Goal: Task Accomplishment & Management: Manage account settings

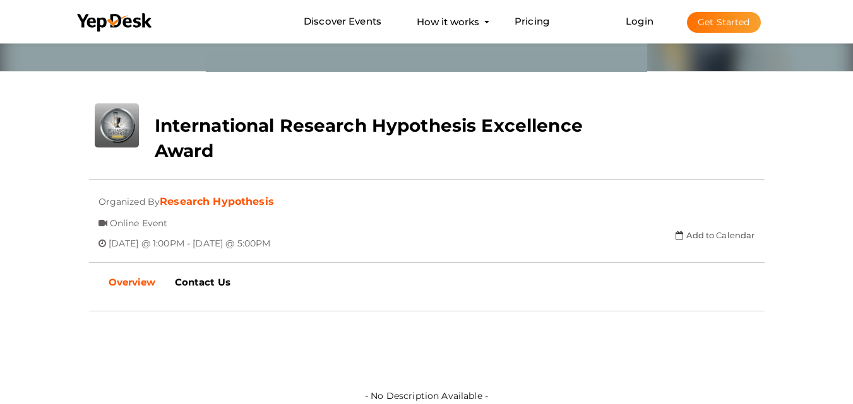
scroll to position [63, 0]
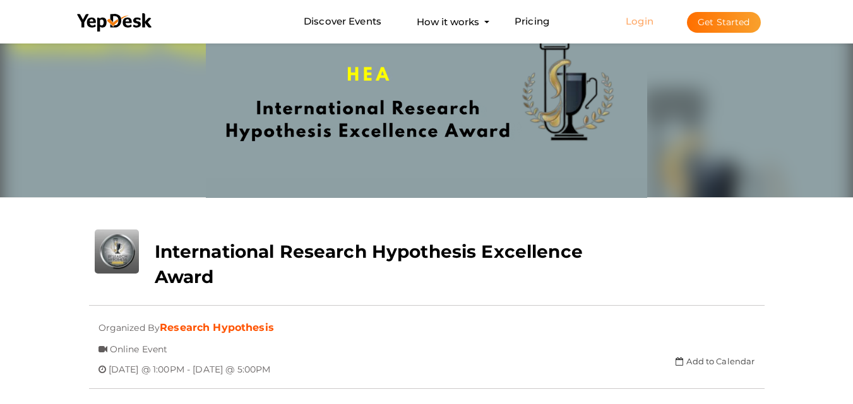
click at [633, 21] on link "Login" at bounding box center [639, 21] width 28 height 12
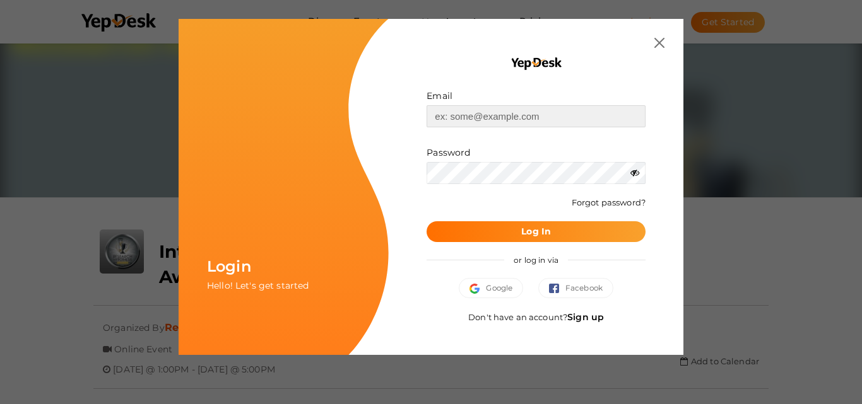
type input "[EMAIL_ADDRESS][DOMAIN_NAME]"
click at [545, 237] on b "Log In" at bounding box center [536, 231] width 30 height 11
click at [690, 113] on div "Login Hello! Let's get started Email [EMAIL_ADDRESS][DOMAIN_NAME] Invalid email…" at bounding box center [431, 202] width 862 height 404
click at [649, 41] on div at bounding box center [536, 43] width 257 height 10
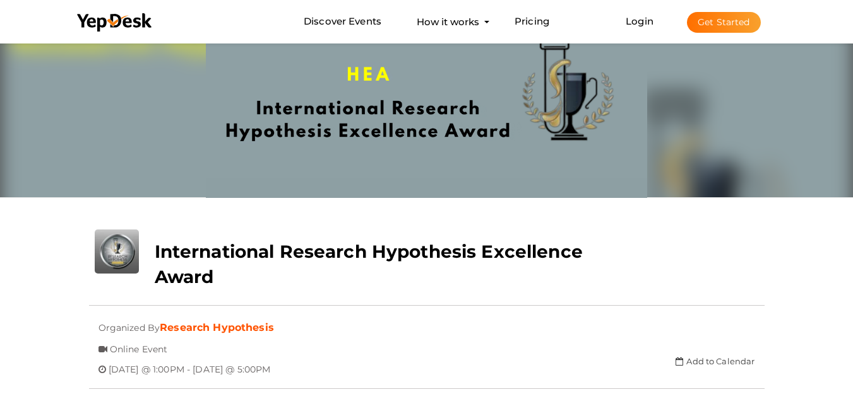
scroll to position [0, 0]
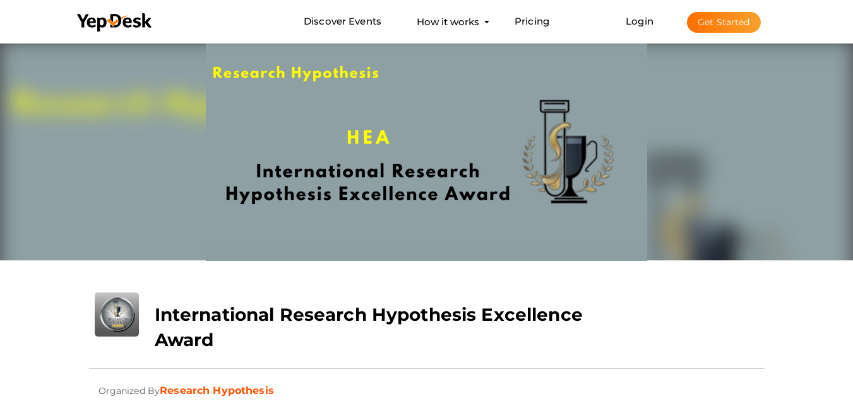
click at [712, 29] on button "Get Started" at bounding box center [724, 22] width 74 height 21
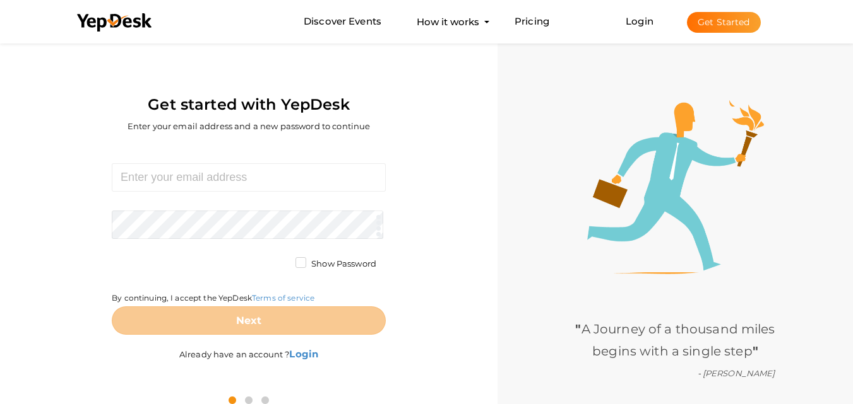
click at [309, 193] on form "Required. Invalid email. Checking You already have a YepDesk account. Please Si…" at bounding box center [249, 249] width 274 height 172
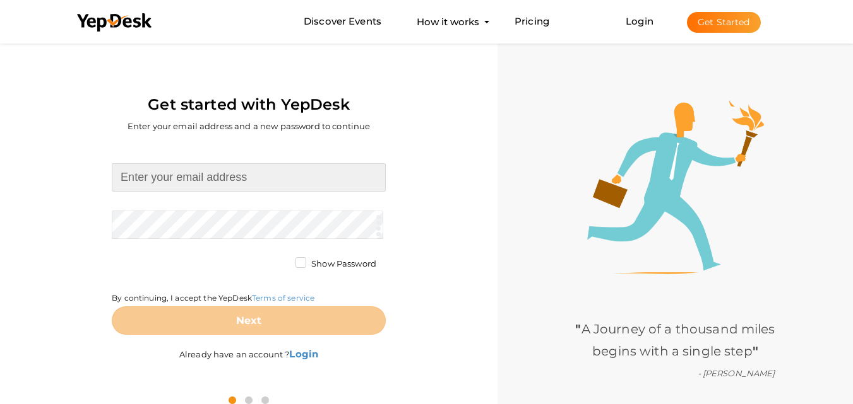
click at [302, 187] on input at bounding box center [249, 177] width 274 height 28
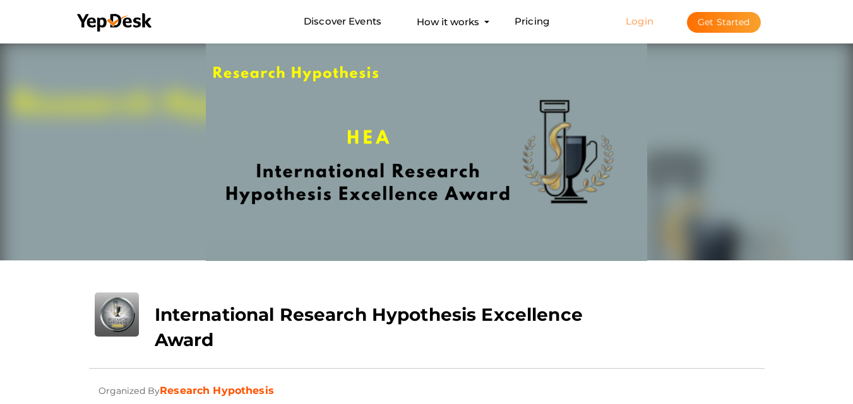
click at [638, 20] on link "Login" at bounding box center [639, 21] width 28 height 12
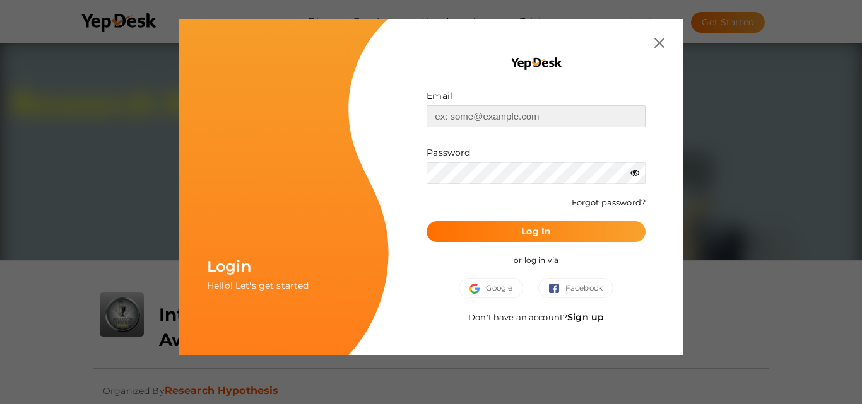
type input "[EMAIL_ADDRESS][DOMAIN_NAME]"
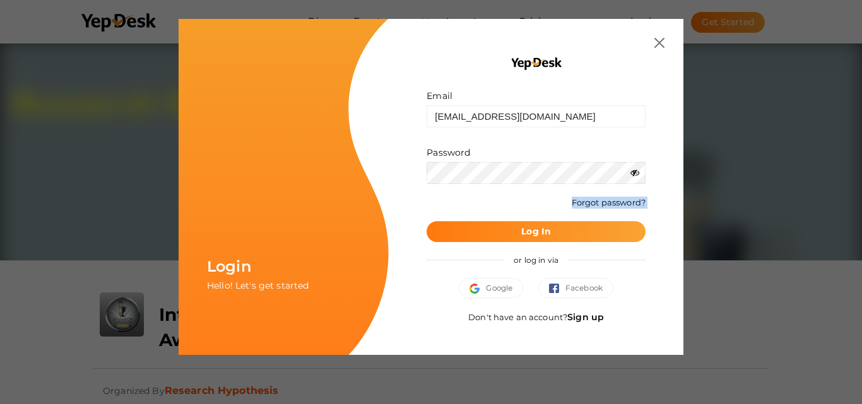
drag, startPoint x: 529, startPoint y: 223, endPoint x: 526, endPoint y: 236, distance: 12.9
click at [526, 235] on form "Email [EMAIL_ADDRESS][DOMAIN_NAME] Invalid email. Password Wrong Credentials Fo…" at bounding box center [536, 166] width 219 height 153
click at [545, 230] on b "Log In" at bounding box center [536, 231] width 30 height 11
click at [631, 177] on icon at bounding box center [634, 172] width 9 height 9
click at [637, 172] on icon at bounding box center [634, 172] width 9 height 9
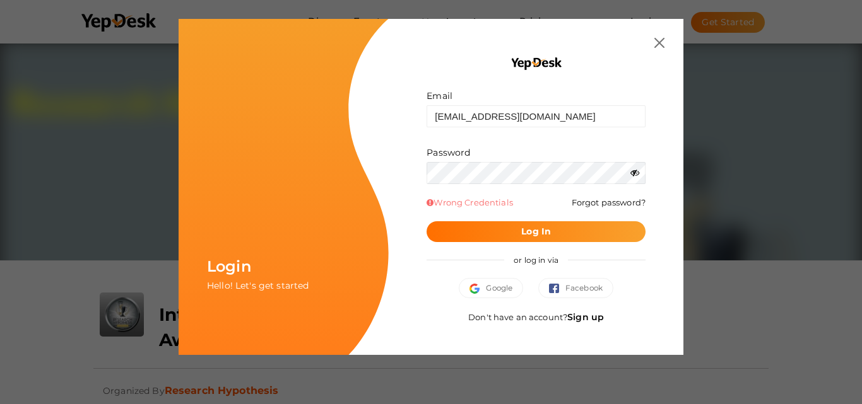
click at [636, 174] on icon at bounding box center [634, 172] width 9 height 9
click at [453, 222] on button "Log In" at bounding box center [536, 231] width 219 height 21
click at [492, 227] on button "Log In" at bounding box center [536, 231] width 219 height 21
click at [661, 43] on img at bounding box center [659, 43] width 10 height 10
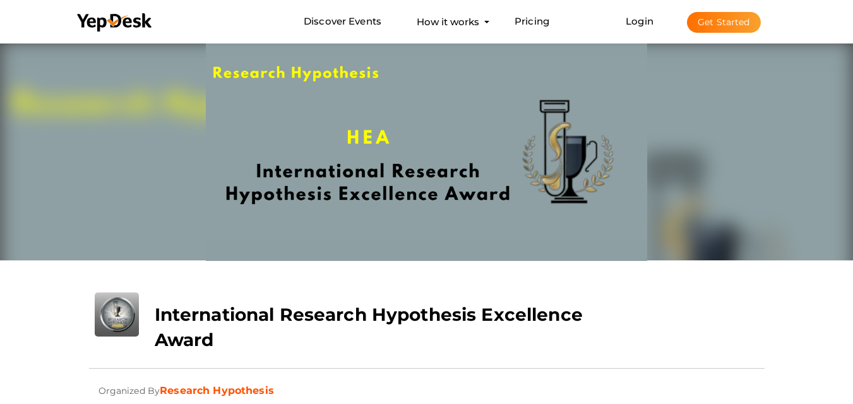
click at [657, 20] on span "Login Get Started" at bounding box center [693, 21] width 166 height 9
click at [655, 20] on span "Login Get Started" at bounding box center [693, 21] width 166 height 9
click at [645, 21] on link "Login" at bounding box center [639, 21] width 28 height 12
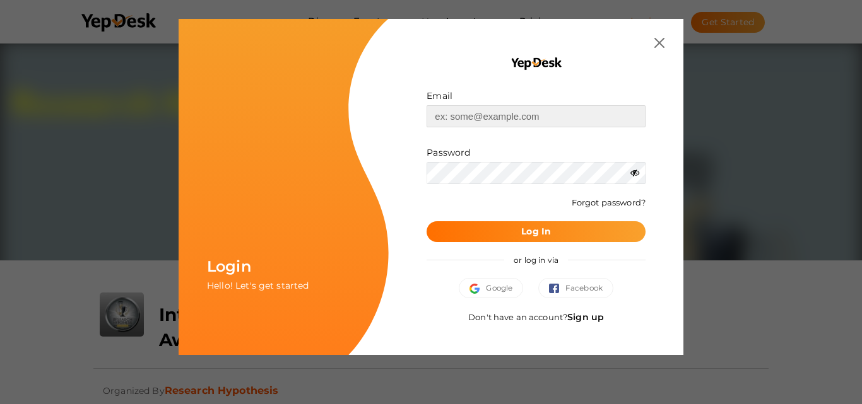
type input "[EMAIL_ADDRESS][DOMAIN_NAME]"
click at [547, 239] on button "Log In" at bounding box center [536, 231] width 219 height 21
click at [637, 174] on icon at bounding box center [634, 172] width 9 height 9
click at [635, 173] on icon at bounding box center [634, 172] width 9 height 9
click at [637, 175] on icon at bounding box center [634, 172] width 9 height 9
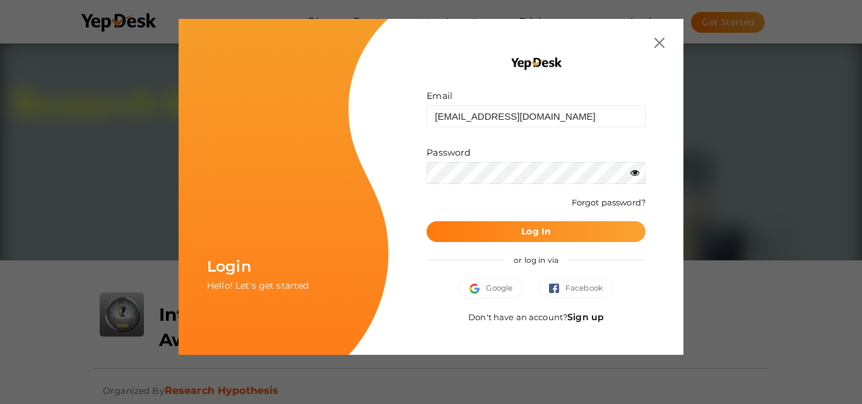
click at [572, 230] on button "Log In" at bounding box center [536, 231] width 219 height 21
click at [660, 40] on img at bounding box center [659, 43] width 10 height 10
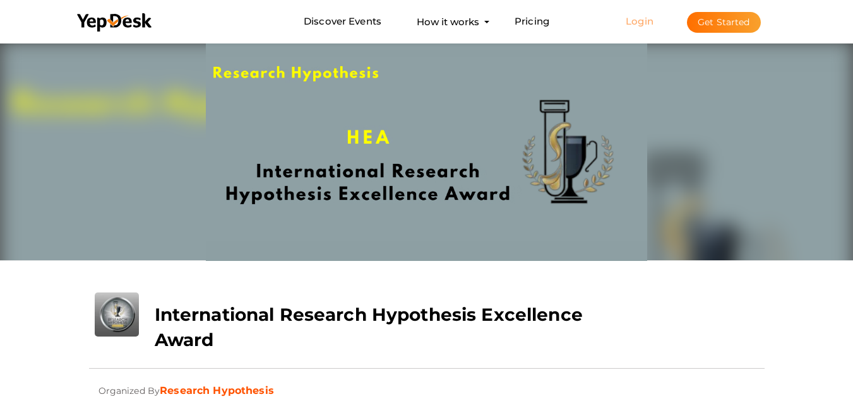
click at [647, 20] on link "Login" at bounding box center [639, 21] width 28 height 12
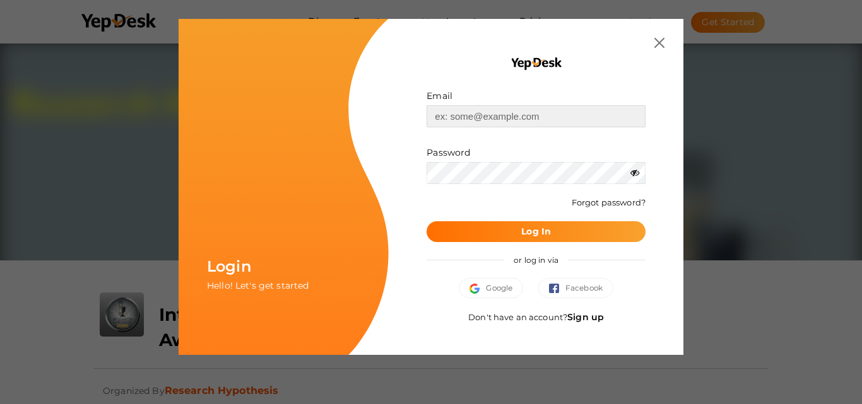
type input "[EMAIL_ADDRESS][DOMAIN_NAME]"
click at [632, 175] on icon at bounding box center [634, 172] width 9 height 9
click at [587, 158] on div "Password" at bounding box center [536, 165] width 219 height 38
click at [560, 237] on button "Log In" at bounding box center [536, 231] width 219 height 21
click at [504, 289] on span "Google" at bounding box center [490, 288] width 43 height 13
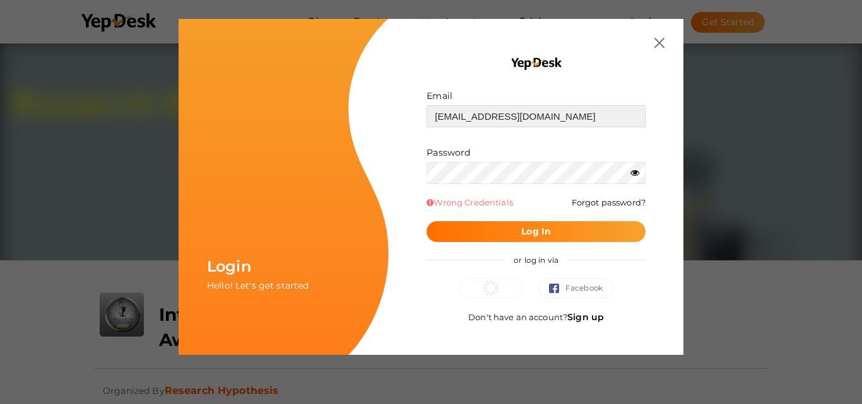
click at [575, 119] on input "[EMAIL_ADDRESS][DOMAIN_NAME]" at bounding box center [536, 116] width 219 height 22
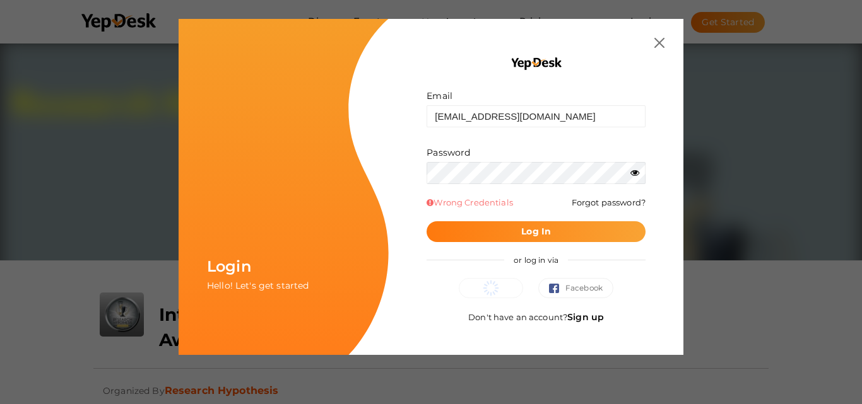
click at [484, 227] on button "Log In" at bounding box center [536, 231] width 219 height 21
click at [502, 291] on span "Google" at bounding box center [490, 288] width 43 height 13
